Goal: Task Accomplishment & Management: Manage account settings

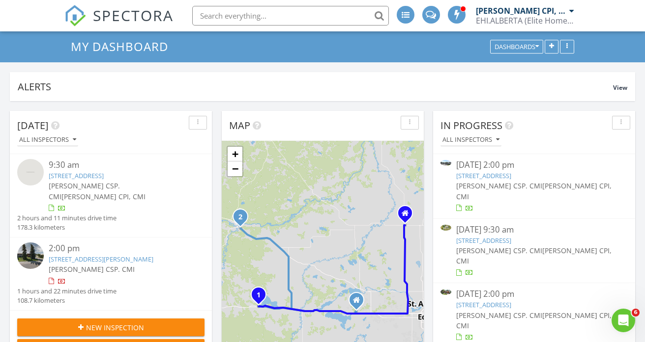
scroll to position [35, 0]
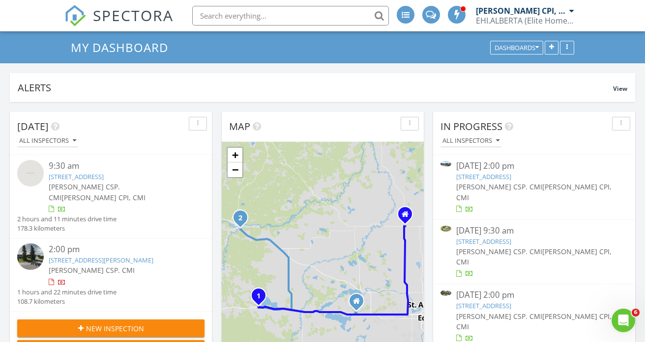
click at [503, 302] on link "11339 54 Avenue, Edmonton, AB T6H 0V5" at bounding box center [483, 306] width 55 height 9
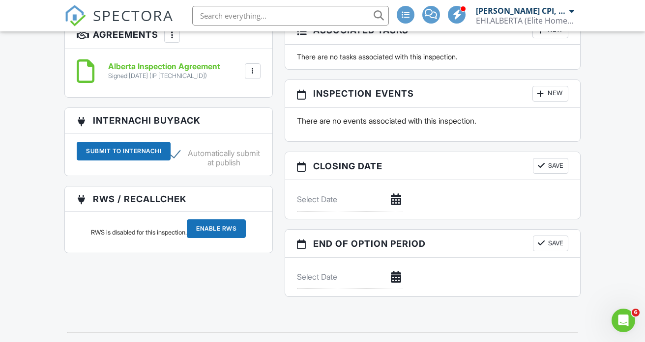
scroll to position [894, 0]
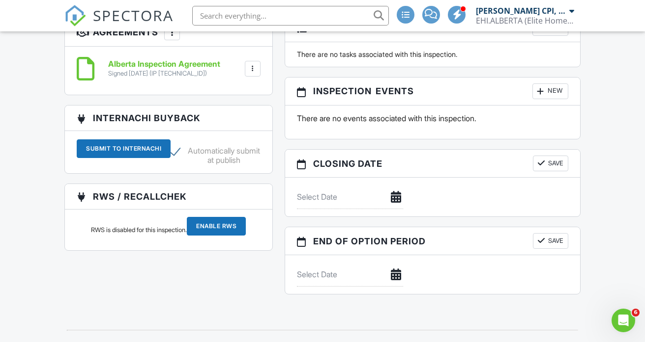
click at [216, 236] on input "Enable RWS" at bounding box center [216, 226] width 59 height 19
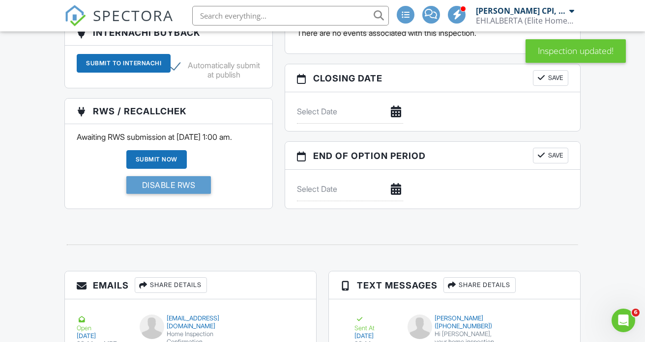
scroll to position [982, 0]
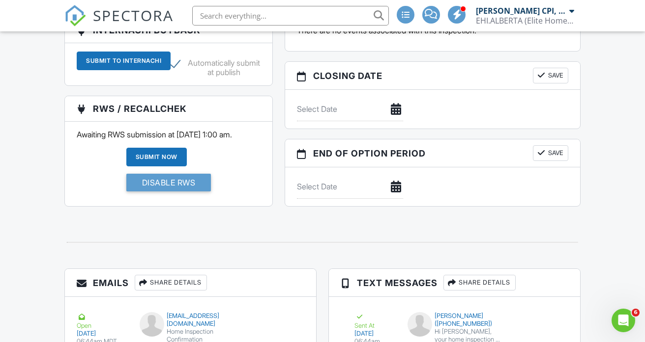
click at [173, 167] on div "Submit Now" at bounding box center [156, 157] width 60 height 19
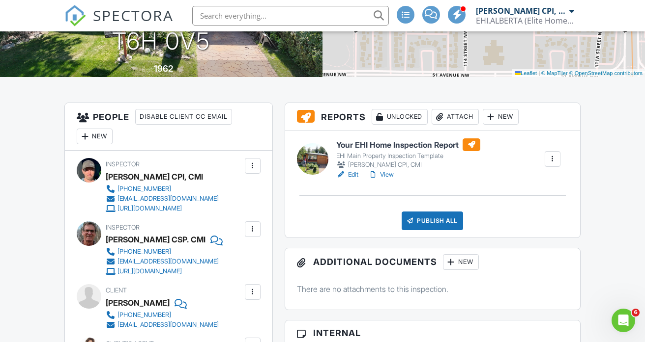
click at [352, 180] on link "Edit" at bounding box center [347, 175] width 22 height 10
